Goal: Transaction & Acquisition: Download file/media

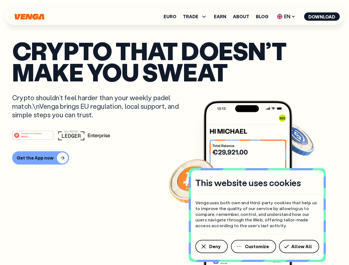
click at [174, 133] on div "#1 PRODUCT OF THE MONTH Web3" at bounding box center [174, 135] width 325 height 10
click at [211, 247] on span "Deny" at bounding box center [214, 246] width 11 height 4
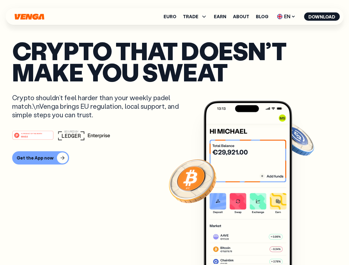
click at [254, 247] on img at bounding box center [248, 193] width 88 height 185
click at [300, 247] on article "Crypto that doesn’t make you sweat Crypto shouldn’t feel harder than your weekl…" at bounding box center [174, 143] width 325 height 207
click at [197, 17] on span "TRADE" at bounding box center [190, 16] width 15 height 4
click at [286, 17] on span "EN" at bounding box center [286, 16] width 22 height 9
click at [322, 17] on button "Download" at bounding box center [322, 16] width 36 height 8
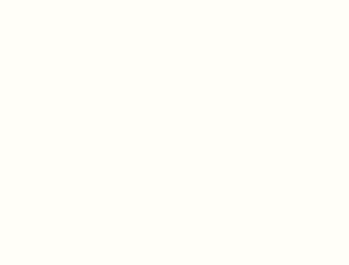
click at [174, 0] on html "This website uses cookies Venga uses both own and third-party cookies that help…" at bounding box center [174, 0] width 349 height 0
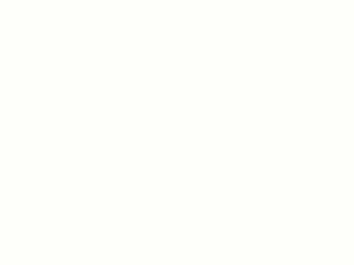
click at [40, 0] on html "This website uses cookies Venga uses both own and third-party cookies that help…" at bounding box center [177, 0] width 354 height 0
click at [34, 0] on html "This website uses cookies Venga uses both own and third-party cookies that help…" at bounding box center [177, 0] width 354 height 0
